Goal: Task Accomplishment & Management: Use online tool/utility

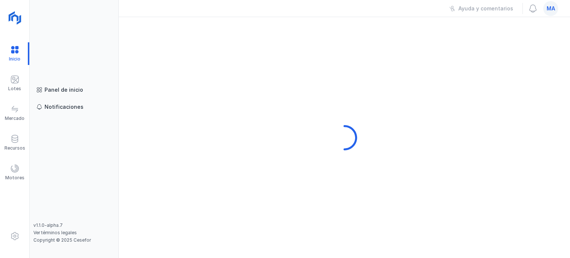
click at [557, 13] on div "ma" at bounding box center [551, 8] width 18 height 15
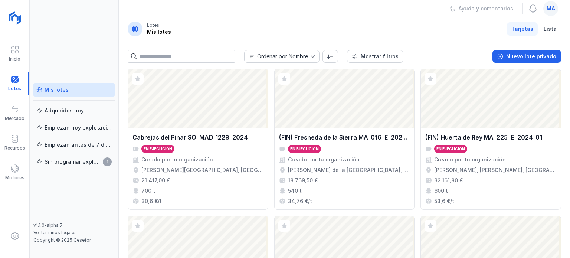
click at [557, 9] on div "ma" at bounding box center [550, 8] width 15 height 15
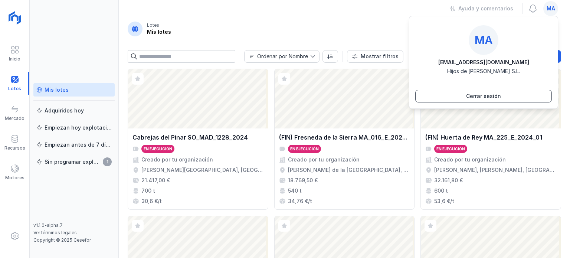
click at [513, 99] on button "Cerrar sesión" at bounding box center [483, 96] width 137 height 13
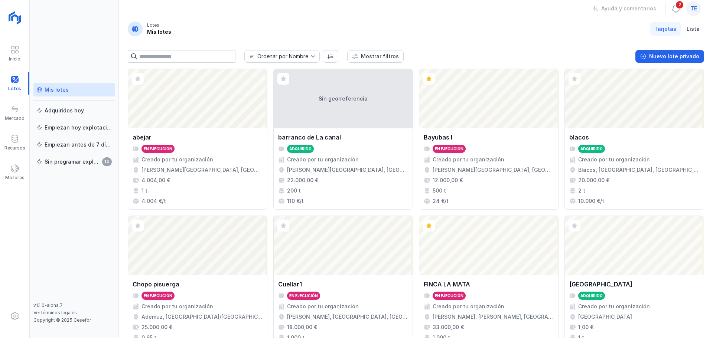
click at [87, 89] on div "Mis lotes" at bounding box center [73, 89] width 75 height 7
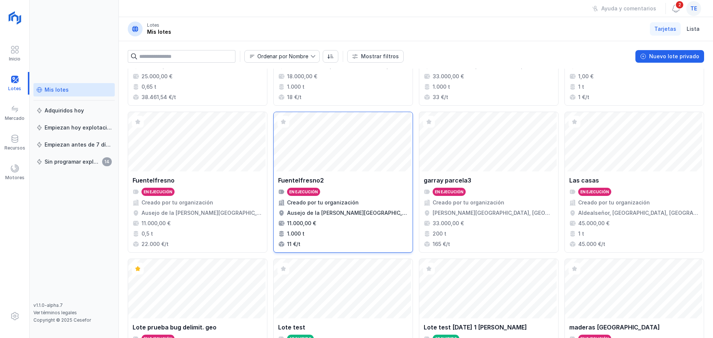
scroll to position [493, 0]
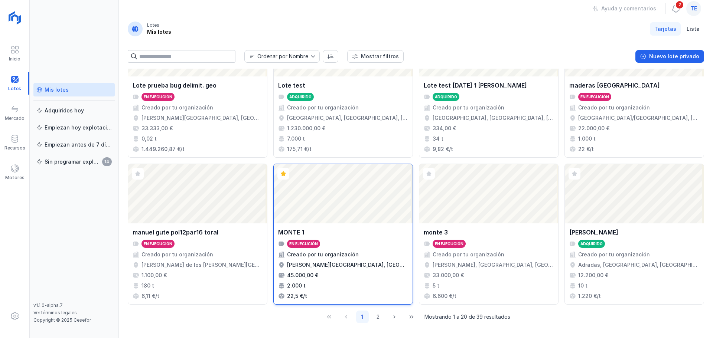
click at [320, 196] on div "Abrir lote" at bounding box center [343, 193] width 139 height 59
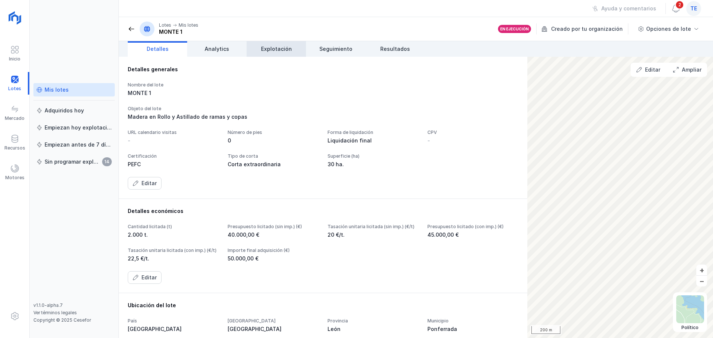
click at [278, 52] on span "Explotación" at bounding box center [276, 48] width 31 height 7
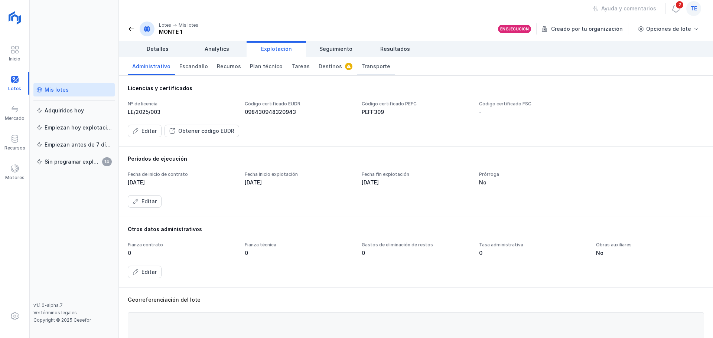
click at [361, 70] on span "Transporte" at bounding box center [375, 66] width 29 height 7
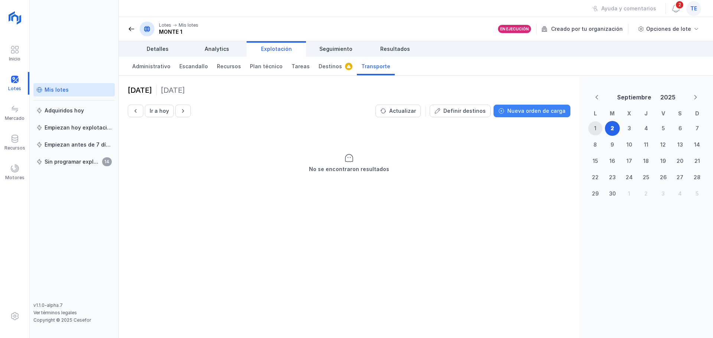
click at [527, 105] on button "Nueva orden de carga" at bounding box center [531, 111] width 77 height 13
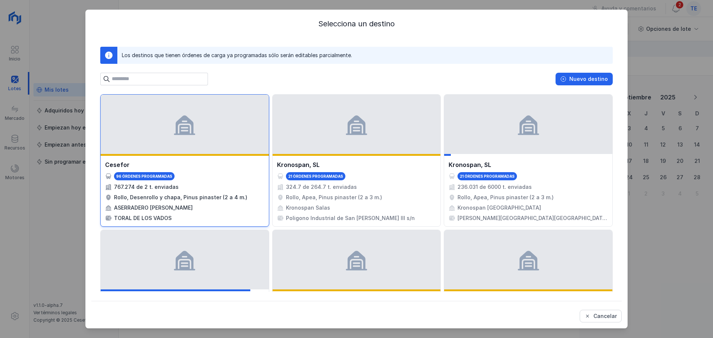
click at [187, 153] on div at bounding box center [185, 124] width 168 height 59
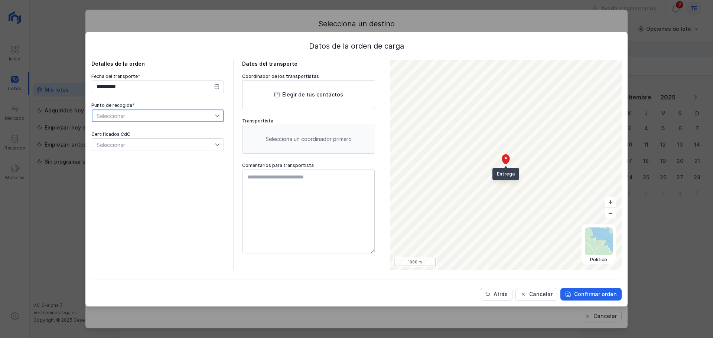
click at [185, 120] on span "Seleccionar" at bounding box center [153, 116] width 122 height 12
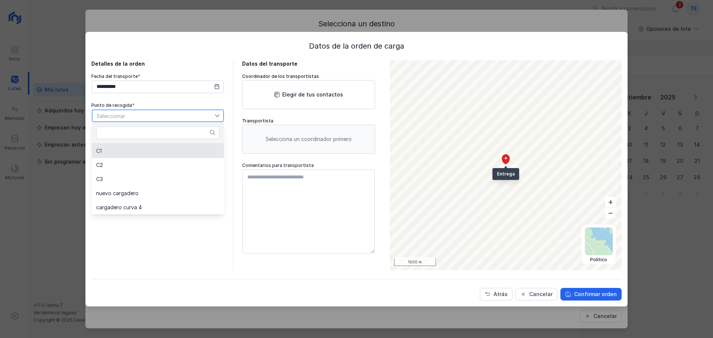
click at [187, 155] on li "C1" at bounding box center [158, 151] width 132 height 14
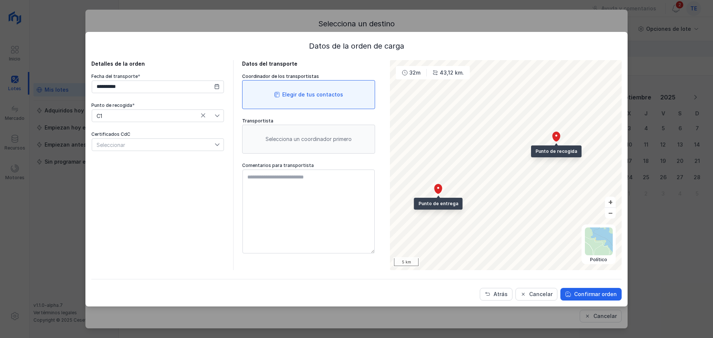
click at [280, 96] on span at bounding box center [277, 95] width 6 height 6
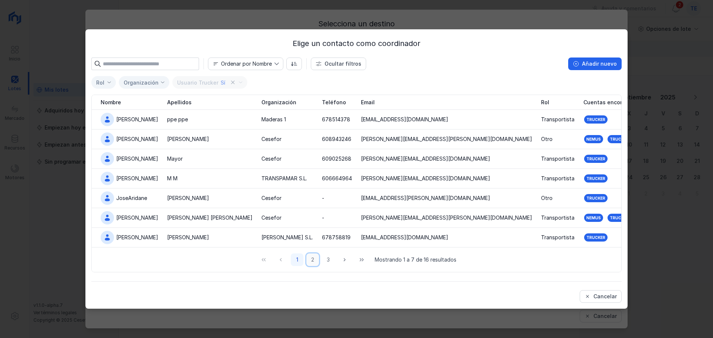
click at [314, 258] on button "2" at bounding box center [312, 259] width 13 height 13
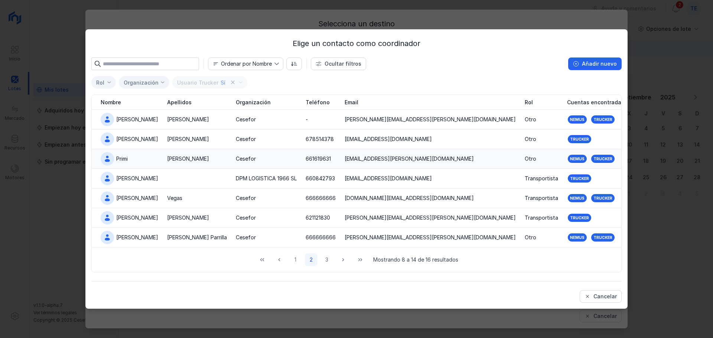
click at [167, 158] on div "Martín" at bounding box center [188, 158] width 42 height 7
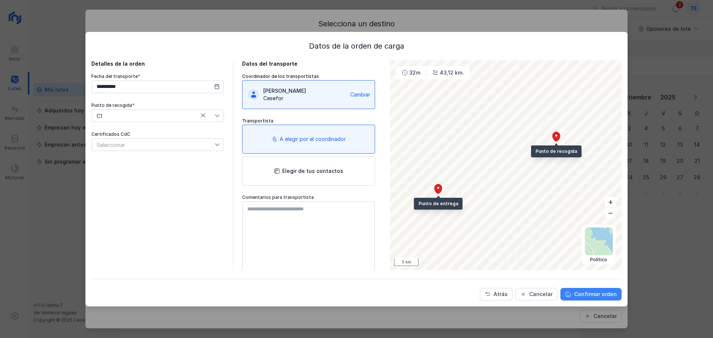
click at [580, 298] on button "Confirmar orden" at bounding box center [590, 294] width 61 height 13
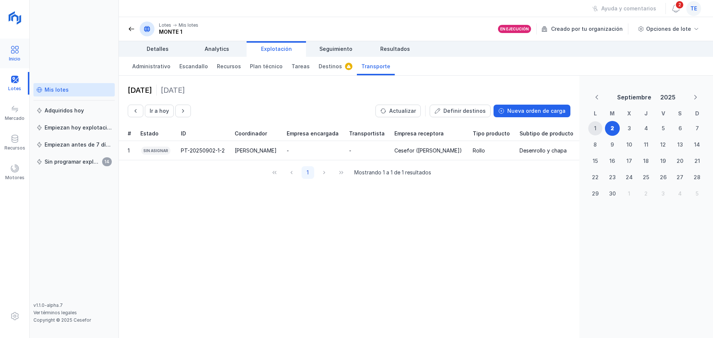
click at [7, 52] on div "Inicio" at bounding box center [14, 53] width 29 height 23
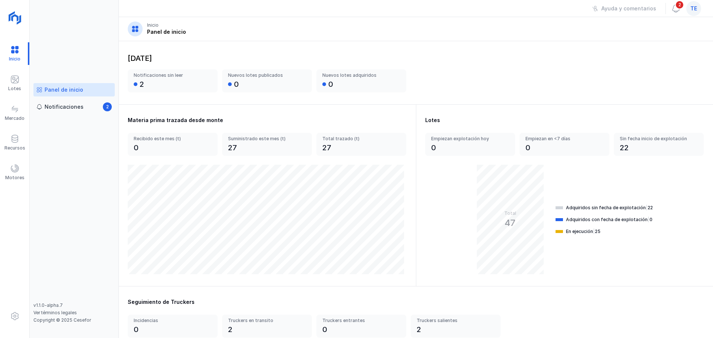
click at [690, 13] on div "te" at bounding box center [693, 8] width 15 height 15
click at [602, 94] on button "Cerrar sesión" at bounding box center [626, 96] width 137 height 13
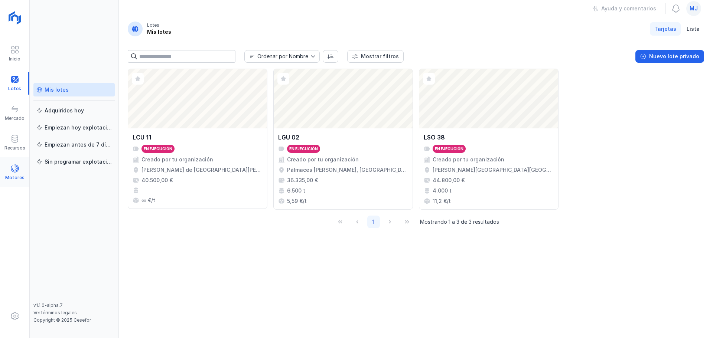
click at [9, 168] on div "Motores" at bounding box center [14, 172] width 29 height 23
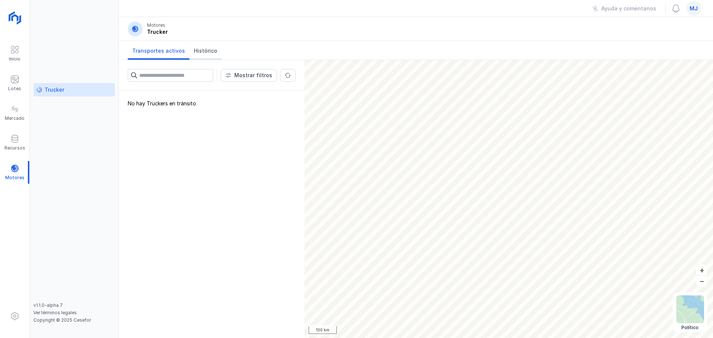
click at [200, 53] on span "Histórico" at bounding box center [205, 50] width 23 height 7
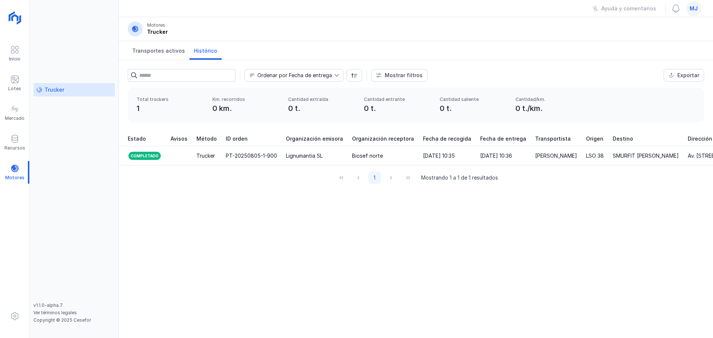
drag, startPoint x: 43, startPoint y: 33, endPoint x: 442, endPoint y: 236, distance: 447.3
click at [442, 236] on div "Ordenar por Fecha de entrega Mostrar filtros Exportar Estado Método Incidencias…" at bounding box center [416, 199] width 594 height 278
click at [23, 81] on div "Lotes" at bounding box center [14, 83] width 29 height 23
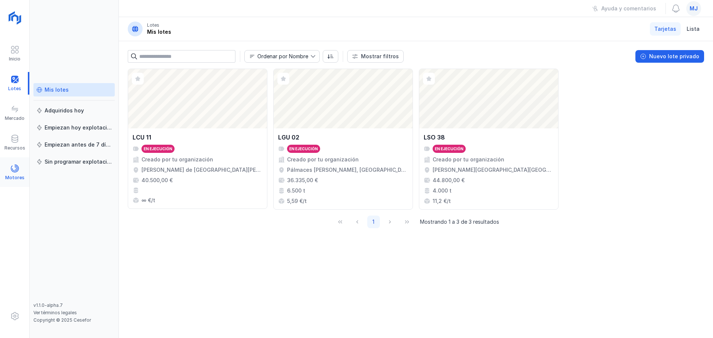
click at [14, 169] on span at bounding box center [14, 168] width 9 height 9
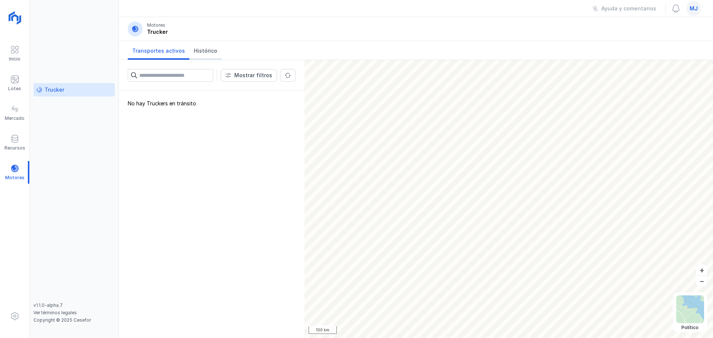
click at [197, 55] on link "Histórico" at bounding box center [205, 50] width 32 height 19
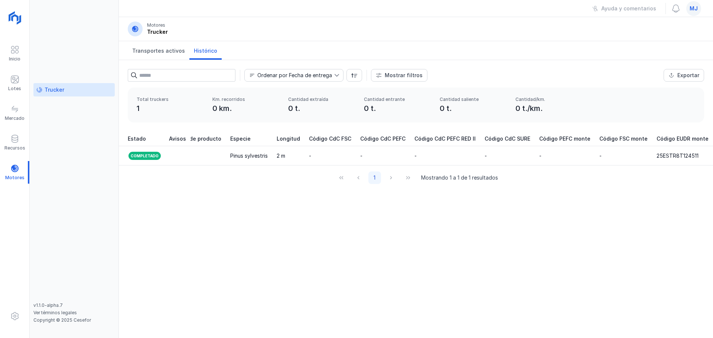
scroll to position [0, 762]
drag, startPoint x: 626, startPoint y: 255, endPoint x: 644, endPoint y: 283, distance: 32.8
click at [637, 280] on div "Ordenar por Fecha de entrega Mostrar filtros Exportar Estado Método Incidencias…" at bounding box center [416, 199] width 594 height 278
click at [575, 69] on div "Ordenar por Fecha de entrega Mostrar filtros Exportar Estado Método Incidencias…" at bounding box center [416, 73] width 594 height 27
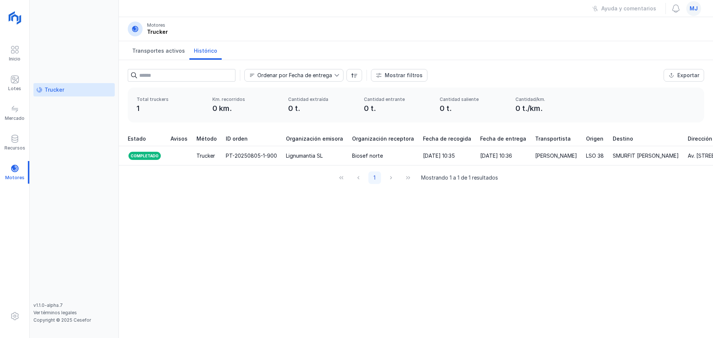
click at [694, 6] on span "mj" at bounding box center [693, 8] width 8 height 7
click at [680, 98] on button "Cerrar sesión" at bounding box center [626, 96] width 137 height 13
